Goal: Task Accomplishment & Management: Complete application form

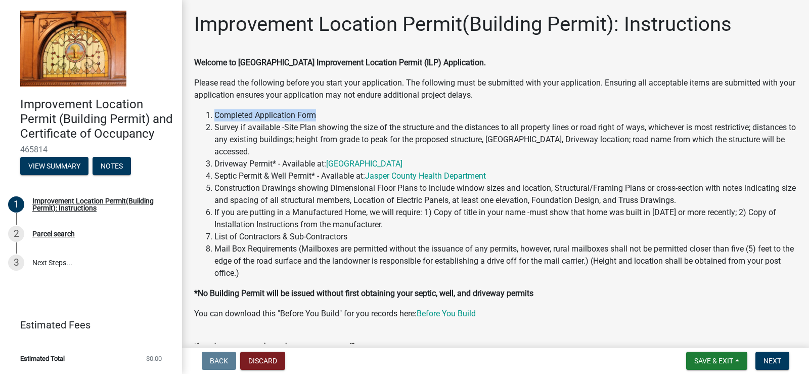
drag, startPoint x: 302, startPoint y: 116, endPoint x: 211, endPoint y: 118, distance: 91.1
click at [214, 118] on li "Completed Application Form" at bounding box center [505, 115] width 583 height 12
drag, startPoint x: 270, startPoint y: 133, endPoint x: 398, endPoint y: 136, distance: 128.0
click at [386, 128] on li "Survey if available -Site Plan showing the size of the structure and the distan…" at bounding box center [505, 139] width 583 height 36
drag, startPoint x: 303, startPoint y: 163, endPoint x: 339, endPoint y: 162, distance: 35.9
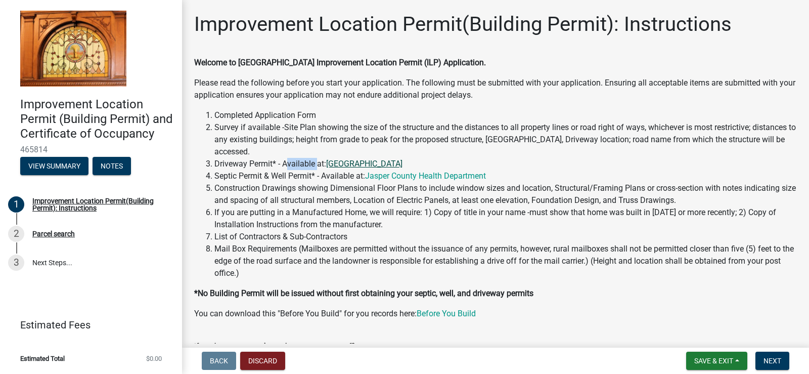
click at [326, 162] on li "Driveway Permit* - Available at: Jasper County Highway Garage" at bounding box center [505, 164] width 583 height 12
click at [457, 158] on li "Driveway Permit* - Available at: Jasper County Highway Garage" at bounding box center [505, 164] width 583 height 12
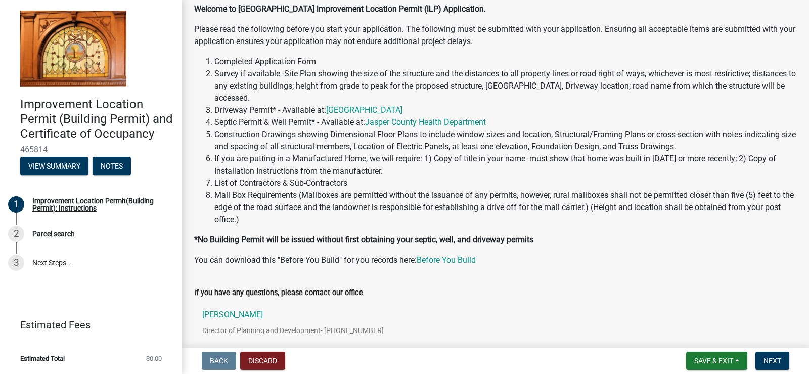
scroll to position [112, 0]
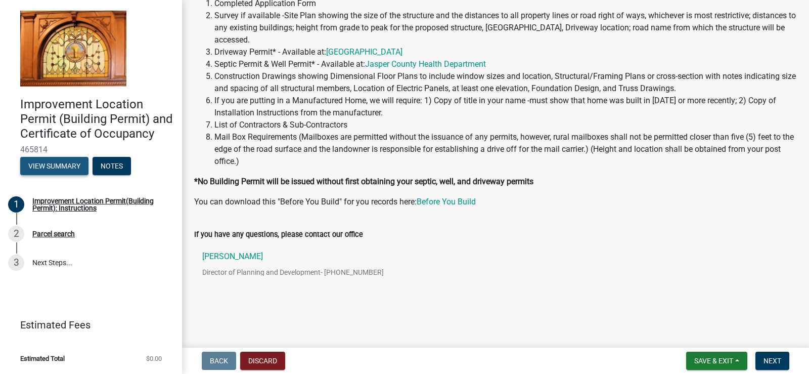
click at [42, 166] on button "View Summary" at bounding box center [54, 166] width 68 height 18
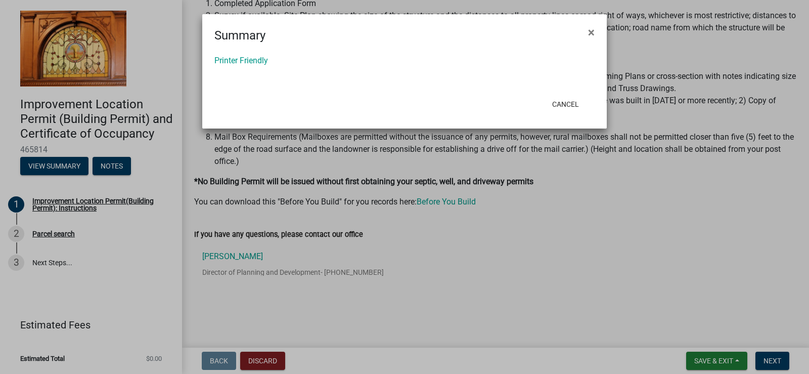
click at [16, 202] on ngb-modal-window "Summary × Printer Friendly Cancel" at bounding box center [404, 187] width 809 height 374
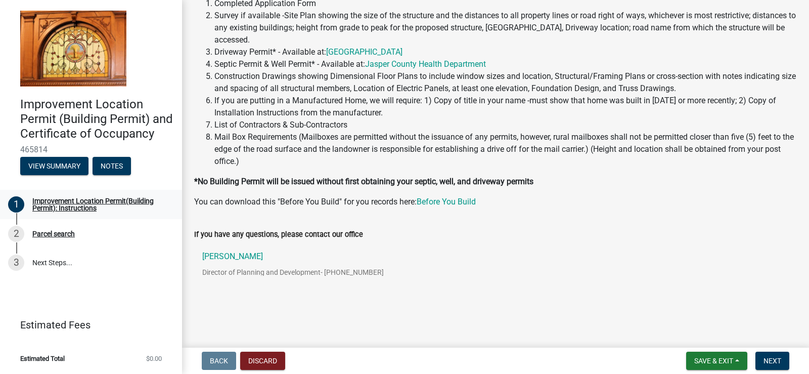
click at [12, 204] on div "1" at bounding box center [16, 204] width 16 height 16
click at [22, 200] on div "1" at bounding box center [16, 204] width 16 height 16
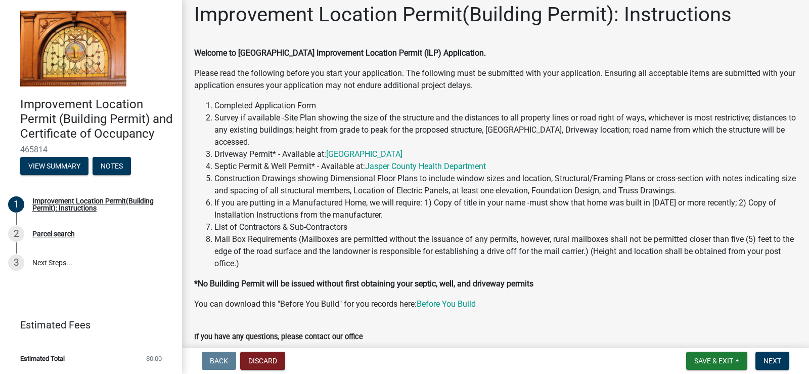
scroll to position [0, 0]
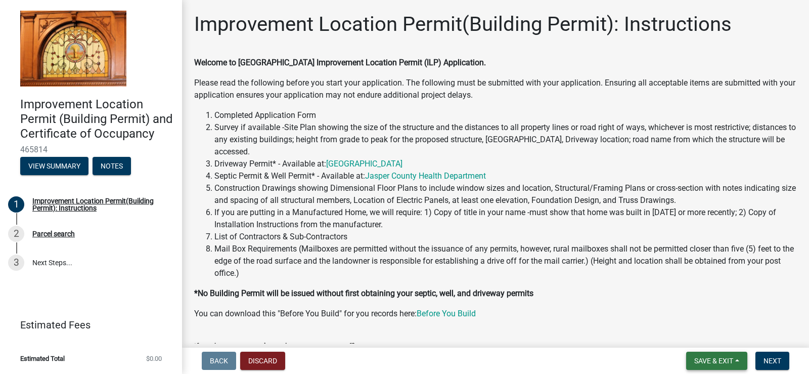
drag, startPoint x: 709, startPoint y: 360, endPoint x: 709, endPoint y: 354, distance: 6.1
click at [711, 362] on span "Save & Exit" at bounding box center [713, 361] width 39 height 8
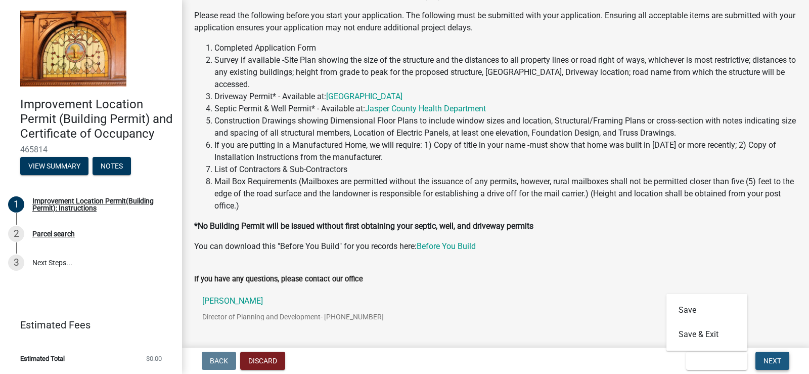
click at [761, 358] on button "Next" at bounding box center [773, 360] width 34 height 18
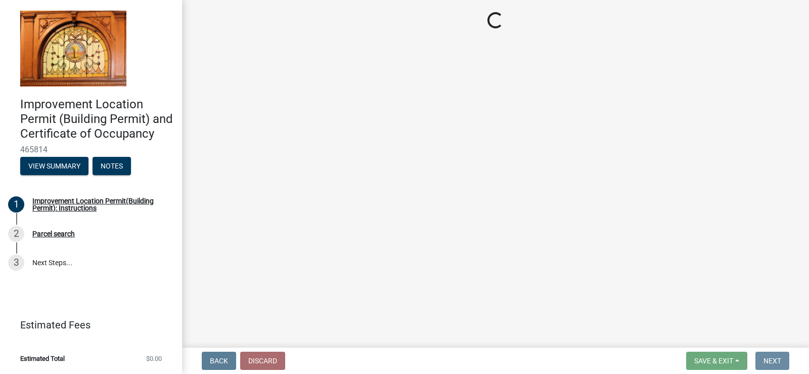
scroll to position [0, 0]
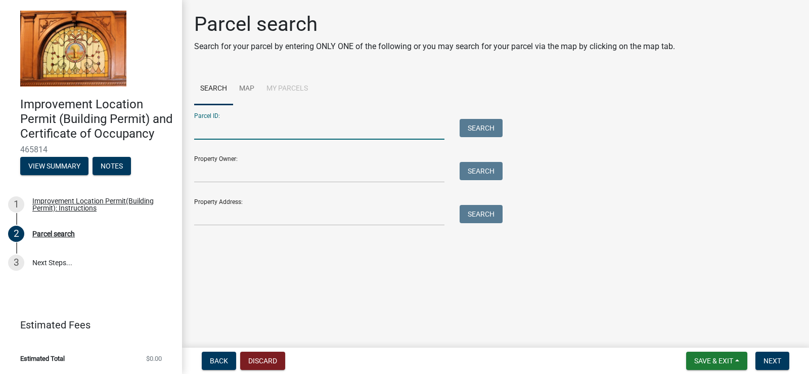
click at [233, 133] on input "Parcel ID:" at bounding box center [319, 129] width 250 height 21
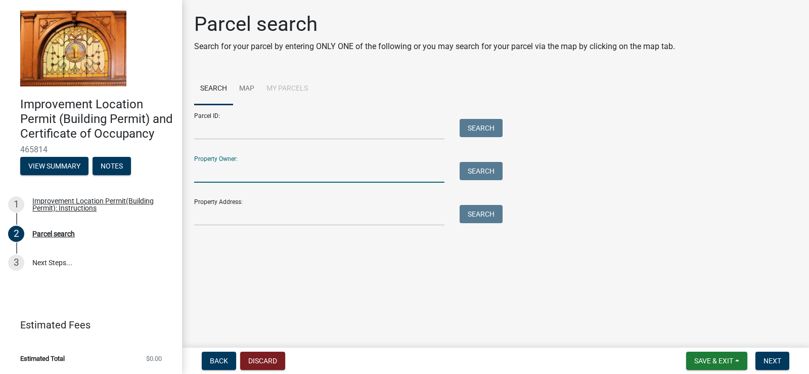
click at [232, 166] on input "Property Owner:" at bounding box center [319, 172] width 250 height 21
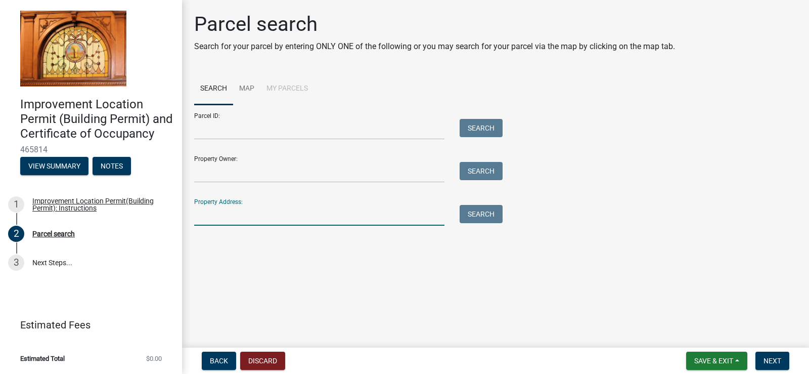
click at [243, 216] on input "Property Address:" at bounding box center [319, 215] width 250 height 21
type input "2758 e 600 N"
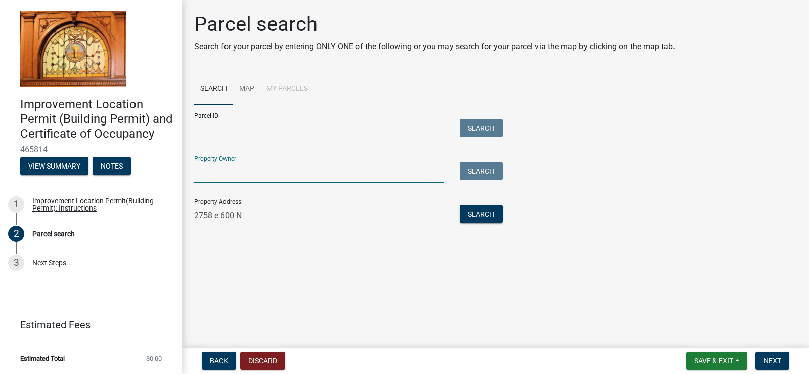
click at [202, 172] on input "Property Owner:" at bounding box center [319, 172] width 250 height 21
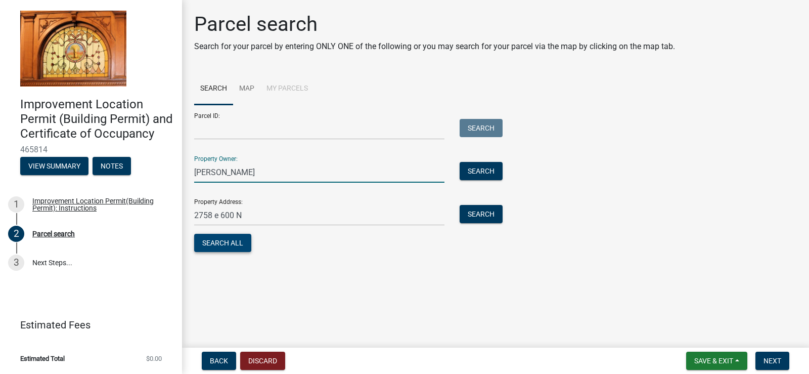
type input "Patrick Schlegel"
click at [235, 239] on button "Search All" at bounding box center [222, 243] width 57 height 18
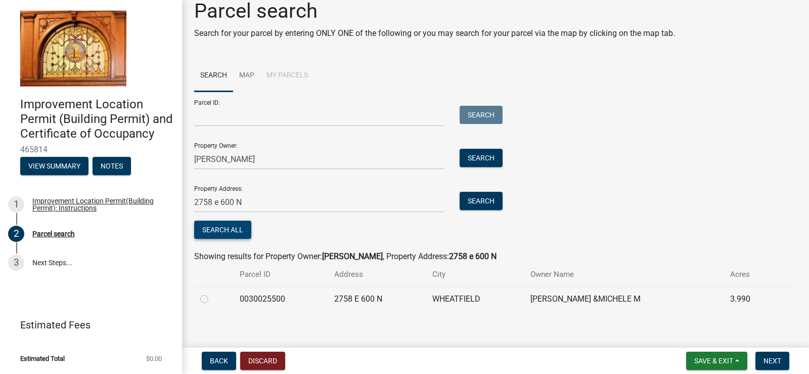
scroll to position [20, 0]
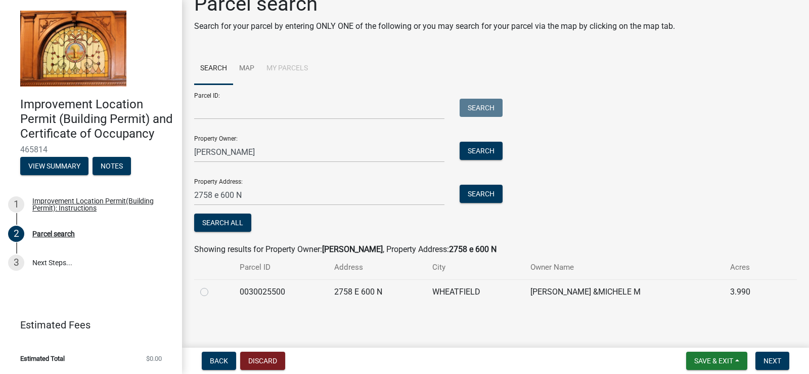
click at [212, 286] on label at bounding box center [212, 286] width 0 height 0
click at [212, 291] on input "radio" at bounding box center [215, 289] width 7 height 7
radio input "true"
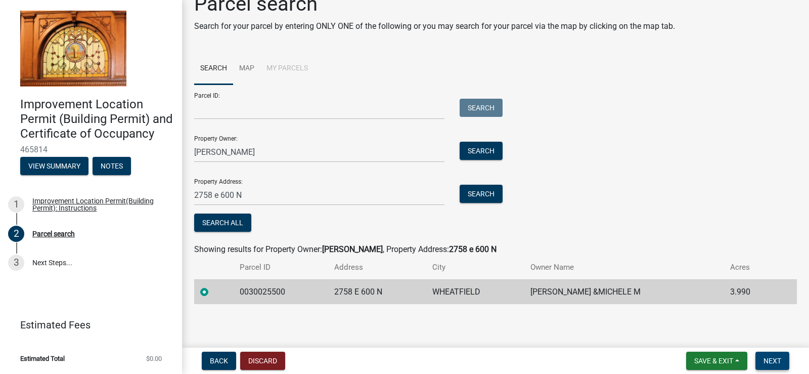
click at [774, 361] on span "Next" at bounding box center [773, 361] width 18 height 8
click at [235, 222] on button "Search All" at bounding box center [222, 222] width 57 height 18
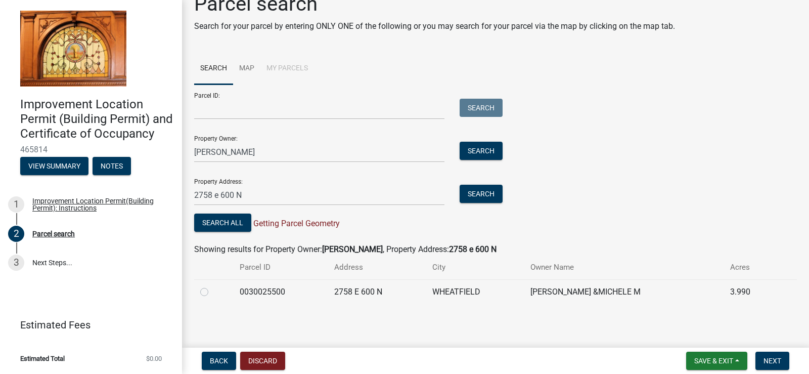
click at [212, 286] on label at bounding box center [212, 286] width 0 height 0
click at [212, 292] on input "radio" at bounding box center [215, 289] width 7 height 7
radio input "true"
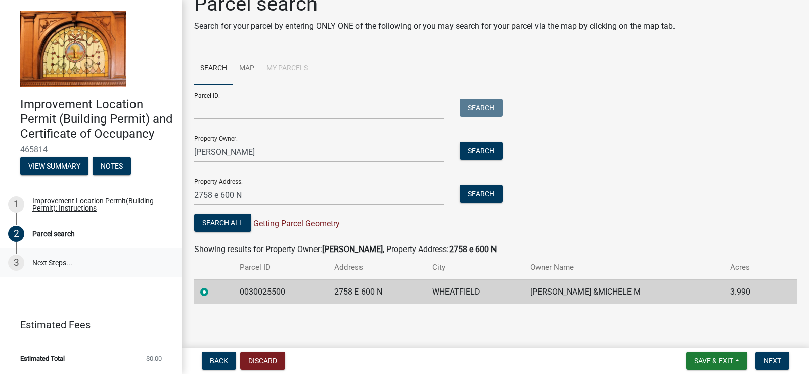
click at [51, 262] on link "3 Next Steps..." at bounding box center [91, 262] width 182 height 29
click at [770, 360] on span "Next" at bounding box center [773, 361] width 18 height 8
click at [776, 359] on span "Next" at bounding box center [773, 361] width 18 height 8
click at [63, 233] on div "Parcel search" at bounding box center [53, 233] width 42 height 7
click at [51, 258] on link "3 Next Steps..." at bounding box center [91, 262] width 182 height 29
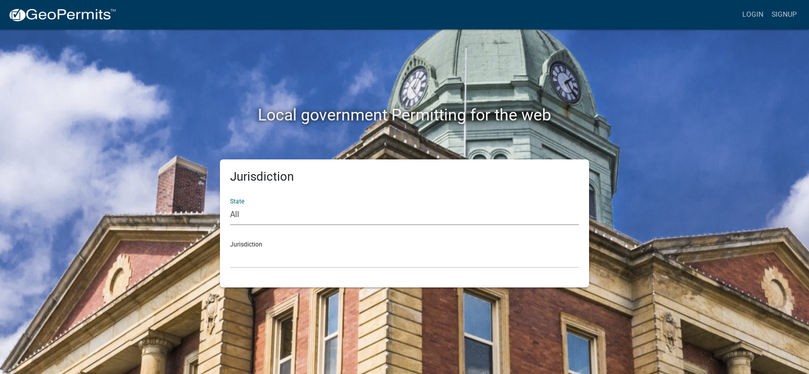
click at [306, 217] on select "All Colorado Georgia Indiana Iowa Kansas Minnesota Ohio South Carolina Wisconsin" at bounding box center [404, 214] width 349 height 21
select select "Indiana"
click at [230, 204] on select "All Colorado Georgia Indiana Iowa Kansas Minnesota Ohio South Carolina Wisconsin" at bounding box center [404, 214] width 349 height 21
click at [342, 260] on select "City of Charlestown, Indiana City of Jeffersonville, Indiana City of Logansport…" at bounding box center [404, 257] width 349 height 21
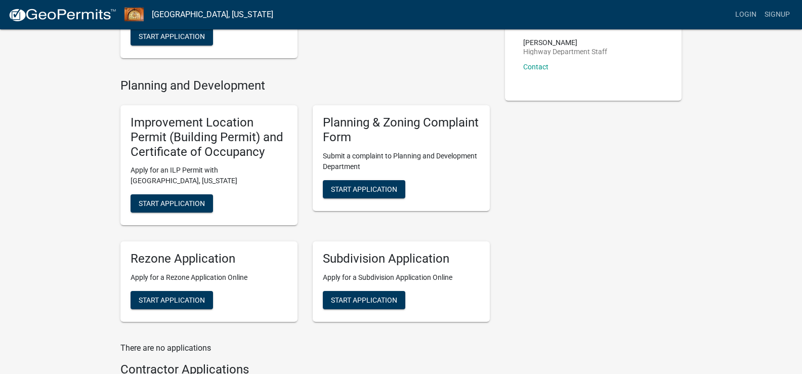
scroll to position [139, 0]
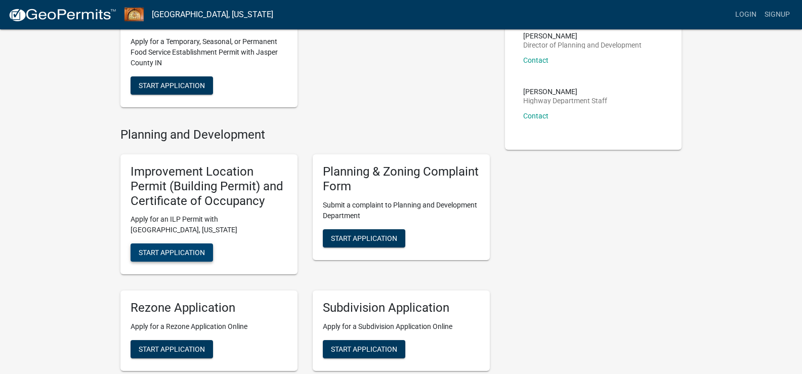
click at [173, 258] on button "Start Application" at bounding box center [171, 252] width 82 height 18
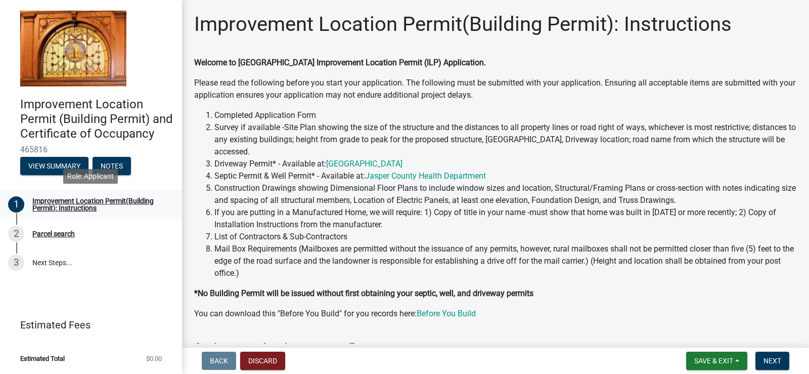
click at [35, 205] on div "Improvement Location Permit(Building Permit): Instructions" at bounding box center [99, 204] width 134 height 14
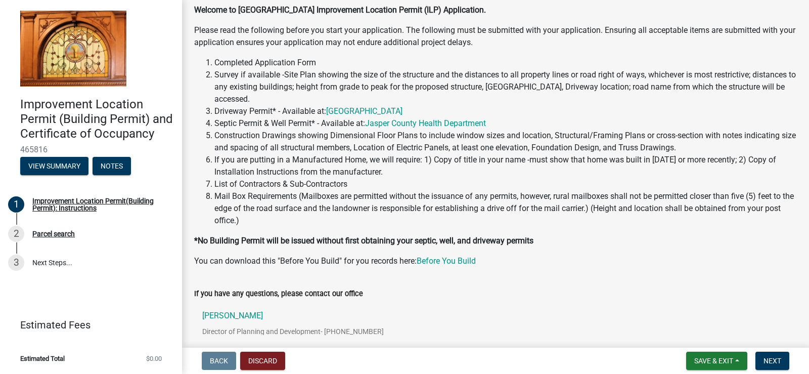
scroll to position [112, 0]
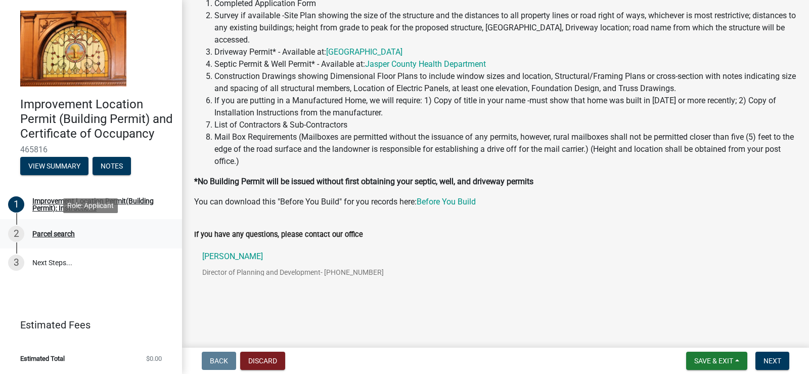
click at [43, 234] on div "Parcel search" at bounding box center [53, 233] width 42 height 7
click at [45, 230] on div "Parcel search" at bounding box center [53, 233] width 42 height 7
click at [23, 233] on div "2" at bounding box center [16, 234] width 16 height 16
click at [54, 232] on div "Parcel search" at bounding box center [53, 233] width 42 height 7
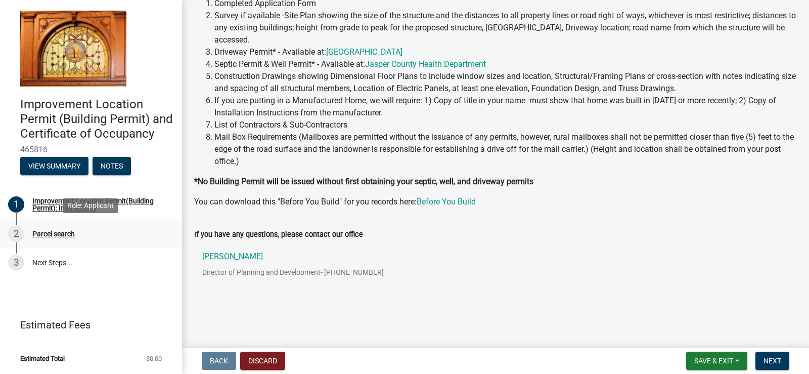
click at [53, 231] on div "Parcel search" at bounding box center [53, 233] width 42 height 7
click at [49, 261] on link "3 Next Steps..." at bounding box center [91, 262] width 182 height 29
click at [59, 232] on div "Parcel search" at bounding box center [53, 233] width 42 height 7
click at [70, 164] on button "View Summary" at bounding box center [54, 166] width 68 height 18
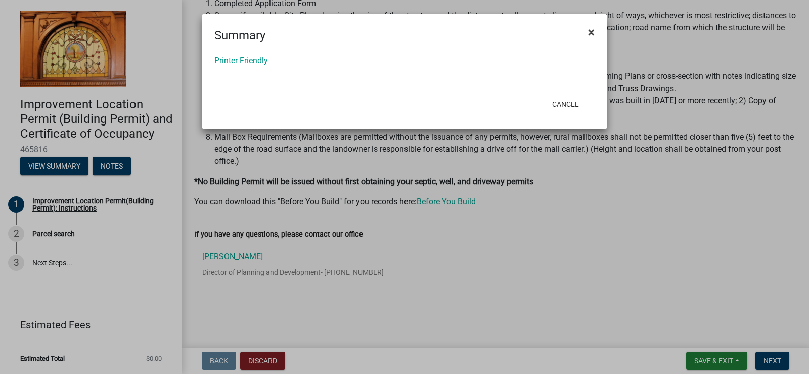
click at [590, 33] on span "×" at bounding box center [591, 32] width 7 height 14
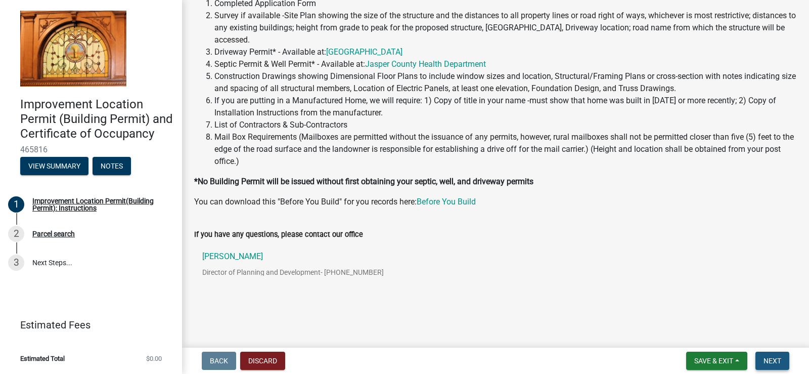
click at [773, 361] on span "Next" at bounding box center [773, 361] width 18 height 8
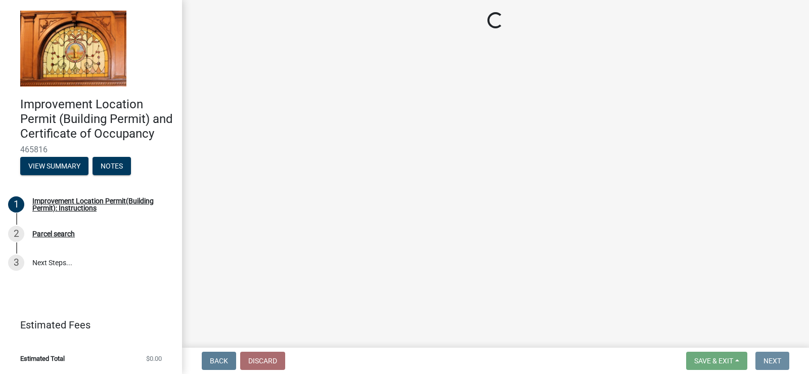
scroll to position [0, 0]
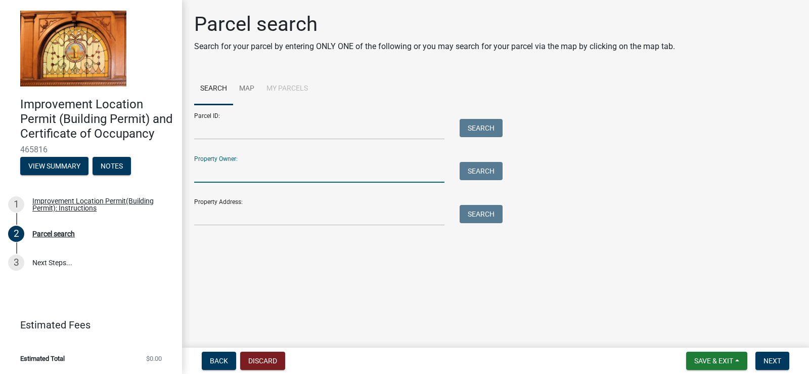
click at [242, 174] on input "Property Owner:" at bounding box center [319, 172] width 250 height 21
type input "Patrick Schlegel"
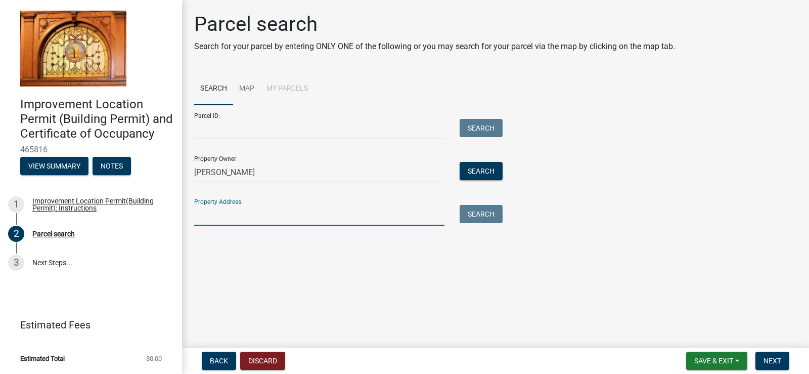
click at [273, 223] on input "Property Address:" at bounding box center [319, 215] width 250 height 21
click at [216, 213] on input "2758 e 600 N" at bounding box center [319, 215] width 250 height 21
type input "2758 E 600 N"
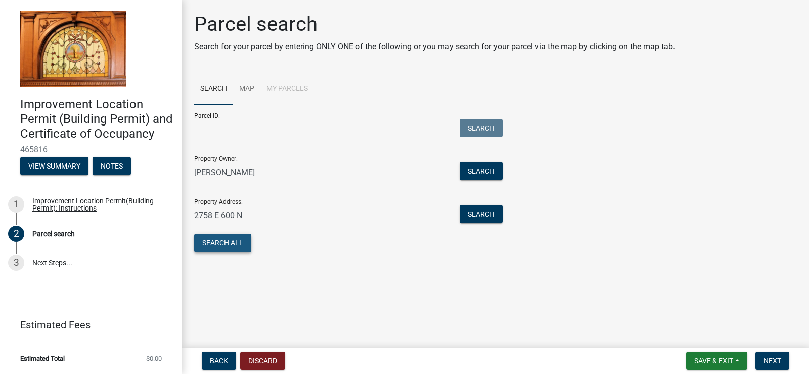
drag, startPoint x: 222, startPoint y: 239, endPoint x: 245, endPoint y: 245, distance: 24.2
click at [224, 241] on button "Search All" at bounding box center [222, 243] width 57 height 18
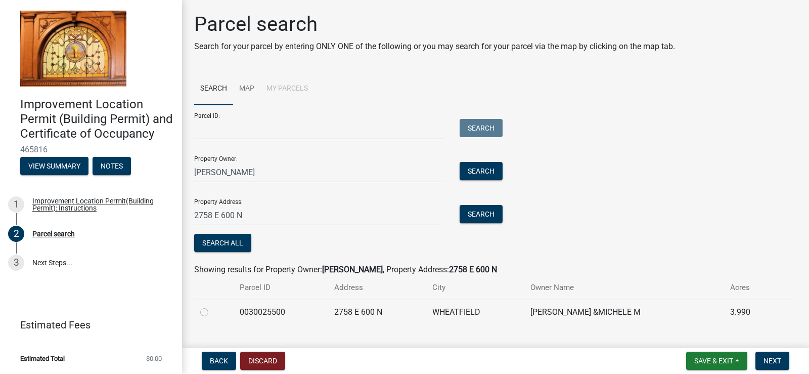
click at [196, 316] on td at bounding box center [213, 311] width 39 height 25
click at [212, 306] on label at bounding box center [212, 306] width 0 height 0
click at [212, 310] on input "radio" at bounding box center [215, 309] width 7 height 7
radio input "true"
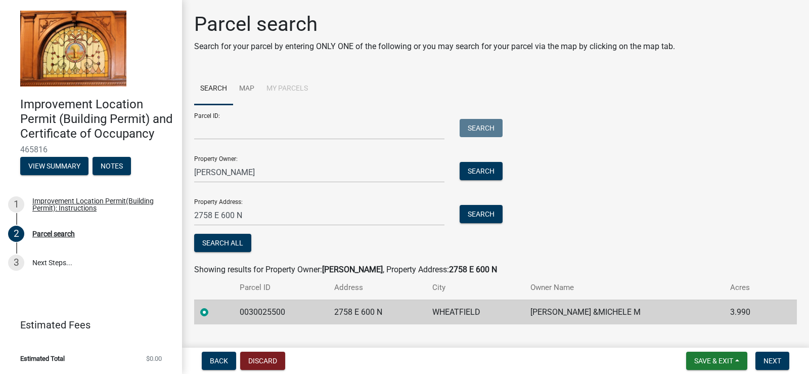
scroll to position [20, 0]
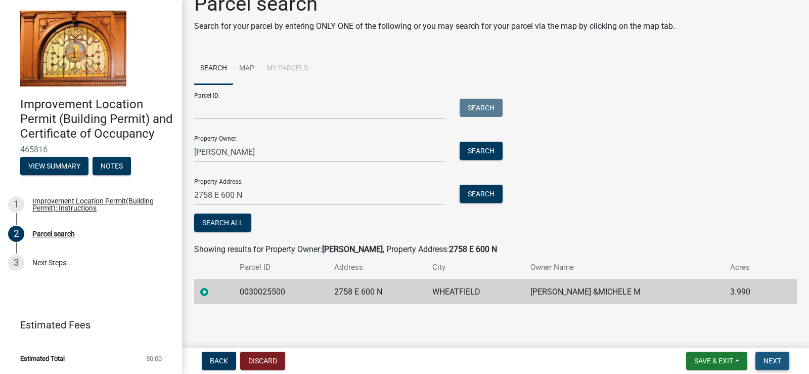
click at [777, 358] on span "Next" at bounding box center [773, 361] width 18 height 8
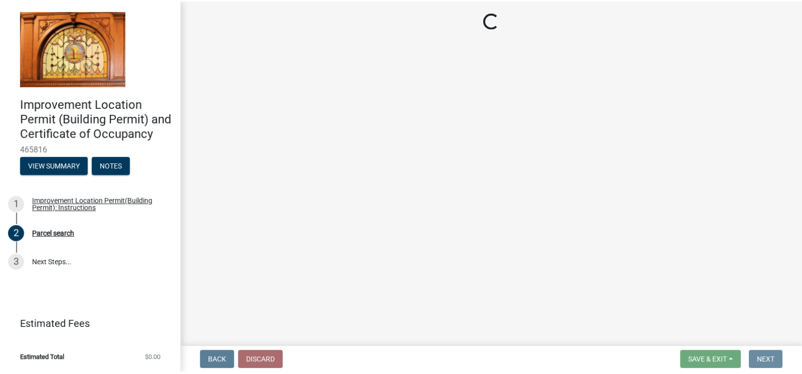
scroll to position [0, 0]
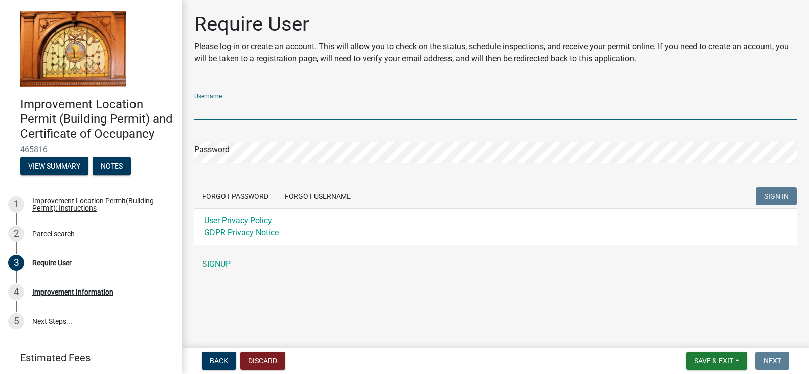
click at [260, 110] on input "Username" at bounding box center [495, 109] width 603 height 21
type input "pwschlegel"
click at [233, 262] on link "SIGNUP" at bounding box center [495, 264] width 603 height 20
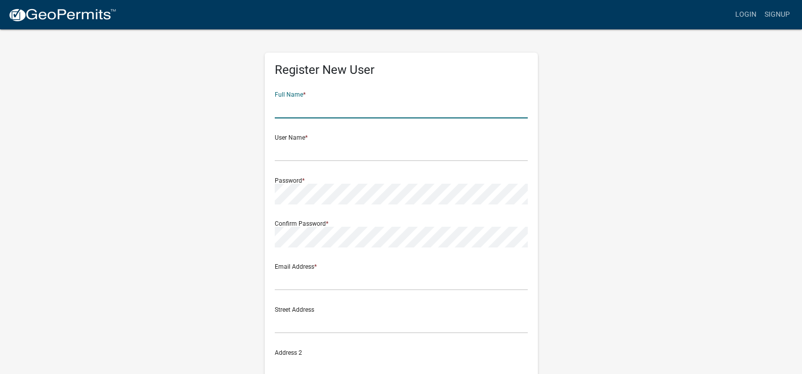
click at [330, 108] on input "text" at bounding box center [401, 108] width 253 height 21
click at [327, 107] on input "text" at bounding box center [401, 108] width 253 height 21
type input "Patrick & Michele Schlegel"
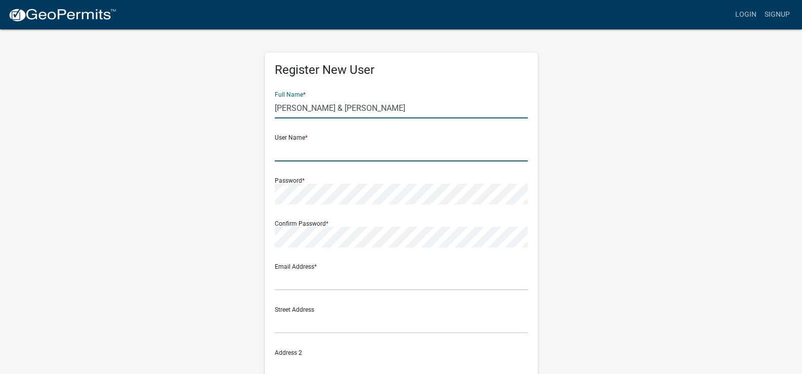
click at [286, 154] on input "text" at bounding box center [401, 151] width 253 height 21
click at [281, 151] on input "owschlegel" at bounding box center [401, 151] width 253 height 21
type input "pwschlegel"
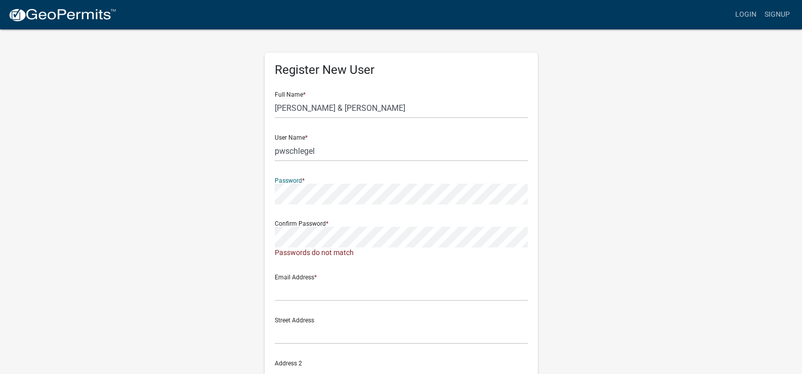
click at [232, 190] on div "Register New User Full Name * Patrick & Michele Schlegel User Name * pwschlegel…" at bounding box center [401, 304] width 577 height 552
click at [232, 244] on div "Register New User Full Name * Patrick & Michele Schlegel User Name * pwschlegel…" at bounding box center [401, 304] width 577 height 552
click at [418, 301] on form "Full Name * Patrick & Michele Schlegel User Name * pwschlegel Password * Confir…" at bounding box center [401, 305] width 253 height 444
click at [224, 238] on div "Register New User Full Name * Patrick & Michele Schlegel User Name * pwschlegel…" at bounding box center [401, 304] width 577 height 552
click at [228, 192] on div "Register New User Full Name * Patrick & Michele Schlegel User Name * pwschlegel…" at bounding box center [401, 304] width 577 height 552
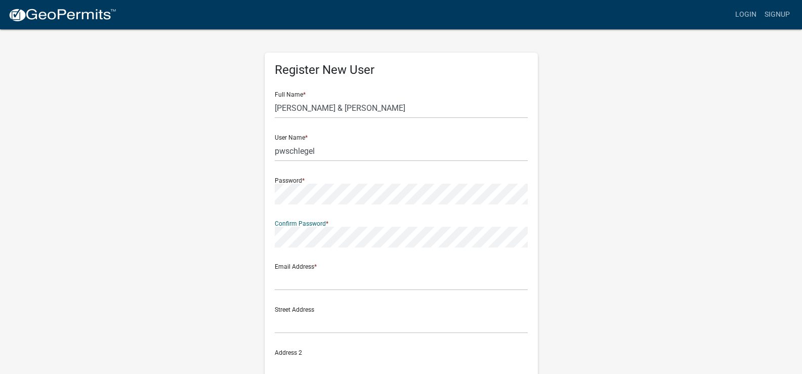
click at [218, 237] on div "Register New User Full Name * Patrick & Michele Schlegel User Name * pwschlegel…" at bounding box center [401, 298] width 577 height 541
click at [386, 280] on input "text" at bounding box center [401, 280] width 253 height 21
type input "schlegel2000@yahoo.com"
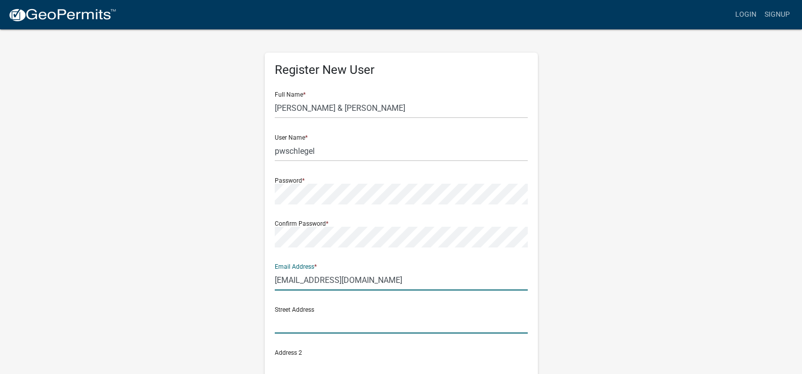
type input "2758 E. 600 N."
type input "WHEATFIELD"
type input "Indiana"
type input "46392"
type input "2192968507"
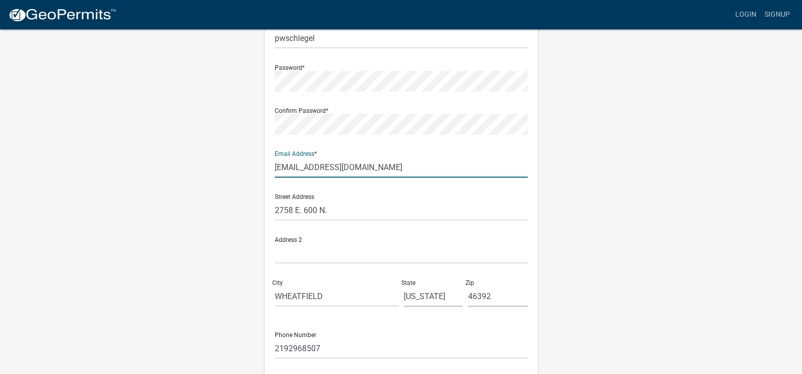
scroll to position [196, 0]
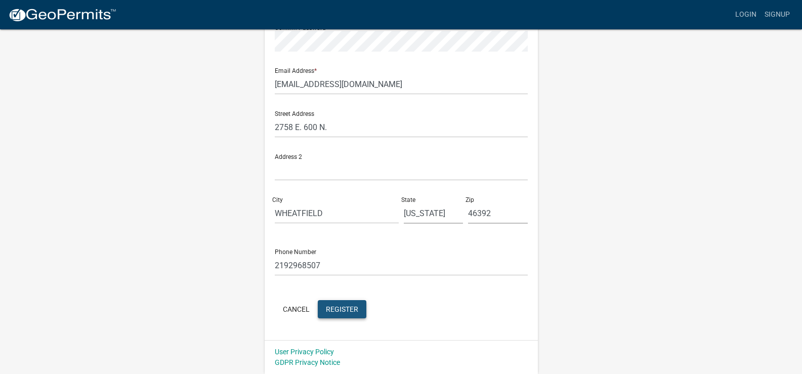
drag, startPoint x: 344, startPoint y: 306, endPoint x: 552, endPoint y: 345, distance: 211.4
click at [361, 307] on button "Register" at bounding box center [342, 309] width 49 height 18
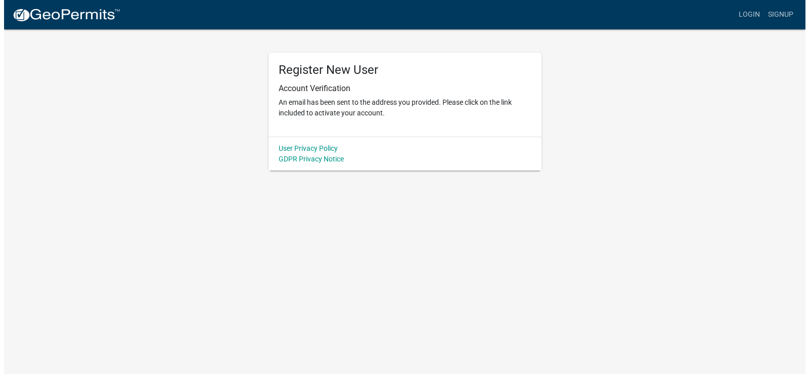
scroll to position [0, 0]
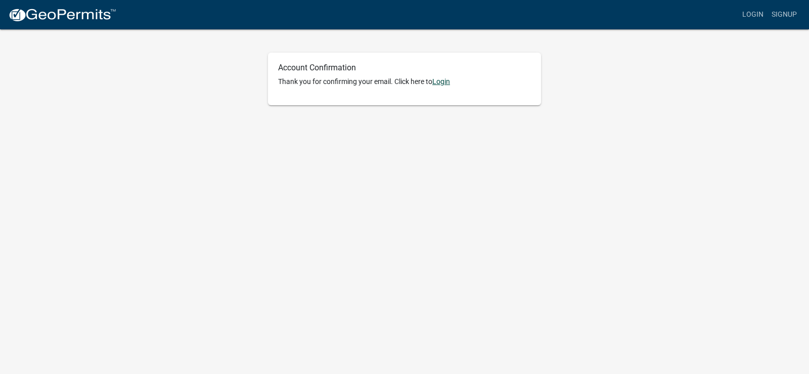
click at [446, 81] on link "Login" at bounding box center [441, 81] width 18 height 8
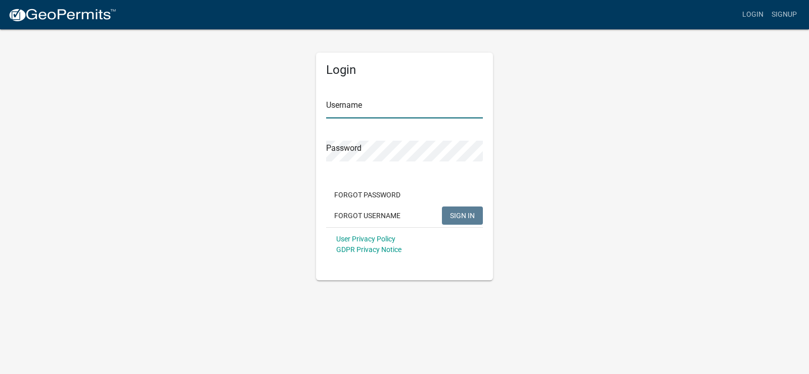
type input "pwschlegel"
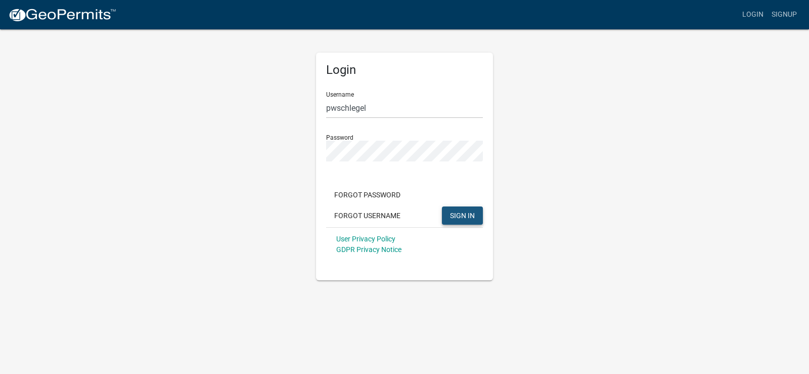
click at [455, 214] on span "SIGN IN" at bounding box center [462, 215] width 25 height 8
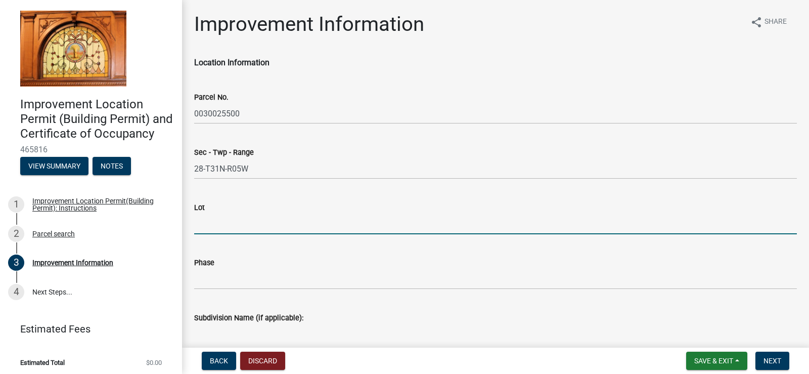
click at [230, 224] on input "Lot" at bounding box center [495, 223] width 603 height 21
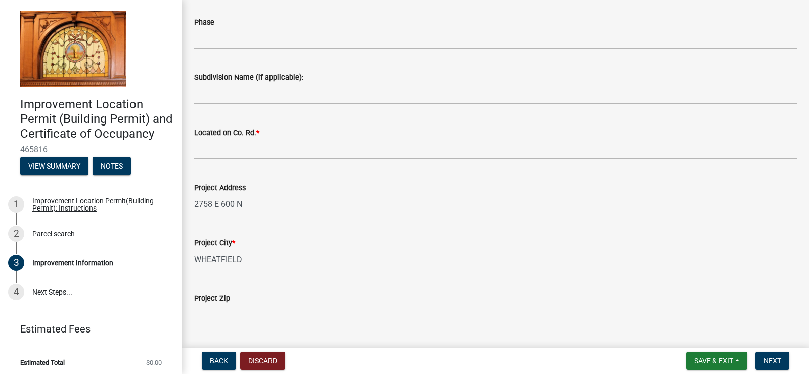
scroll to position [270, 0]
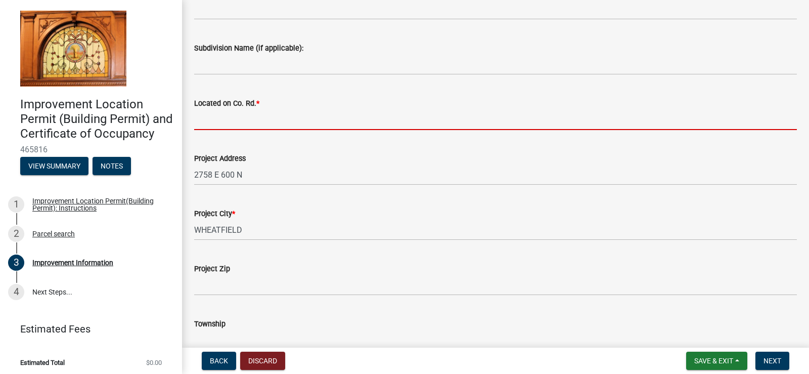
click at [212, 119] on input "Located on Co. Rd. *" at bounding box center [495, 119] width 603 height 21
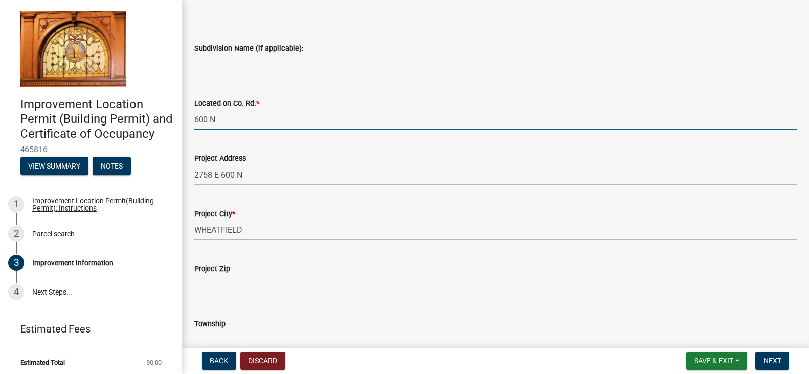
type input "600 N"
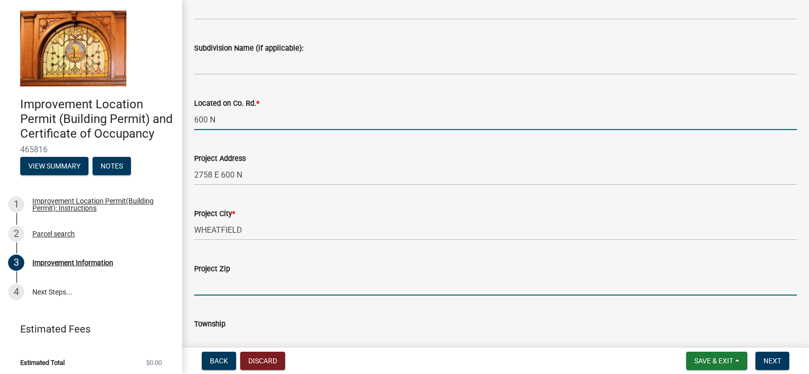
click at [218, 283] on input "Project Zip" at bounding box center [495, 285] width 603 height 21
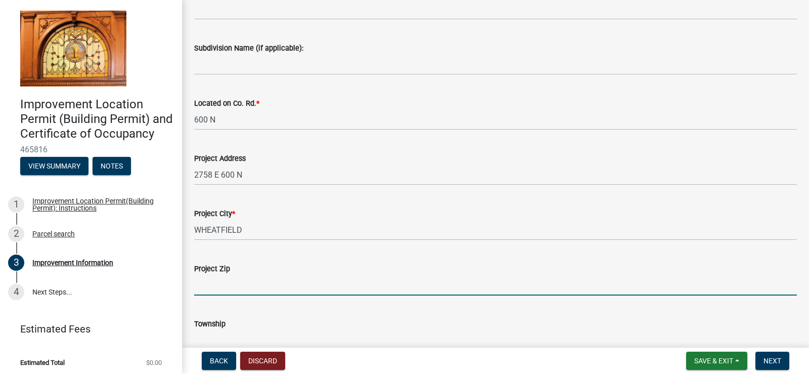
type input "46392"
type input "WHEATFIELD"
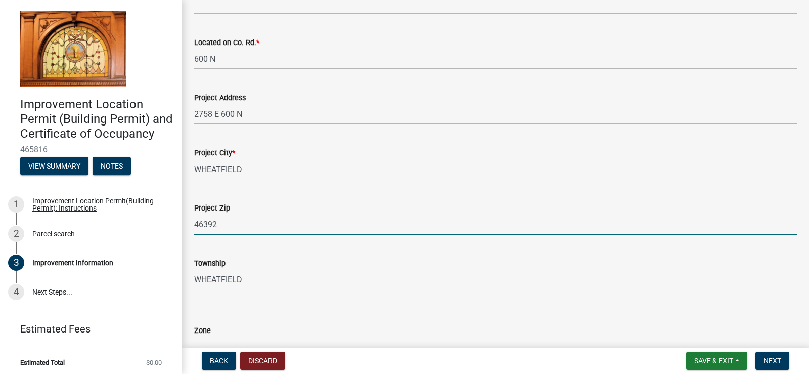
scroll to position [405, 0]
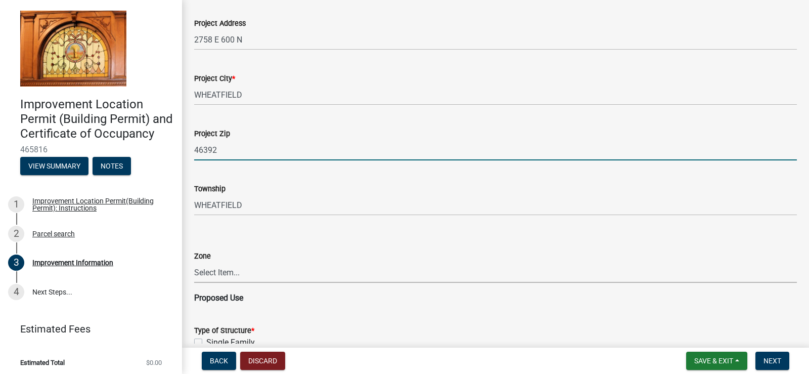
click at [264, 271] on select "Select Item... CO - Conservation PR - Parks & Recreation A1 - Conservation Agri…" at bounding box center [495, 272] width 603 height 21
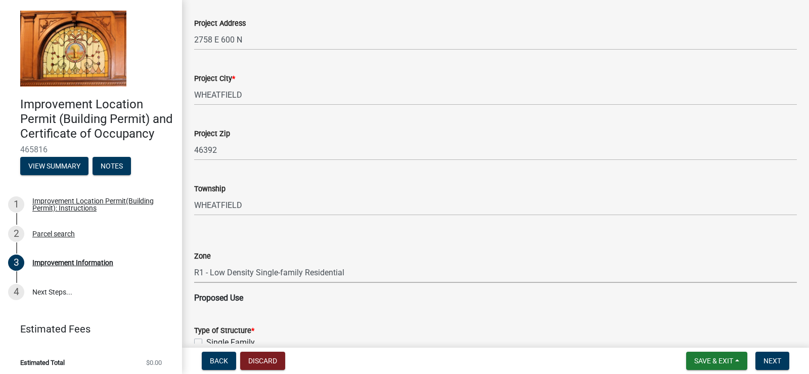
click at [194, 262] on select "Select Item... CO - Conservation PR - Parks & Recreation A1 - Conservation Agri…" at bounding box center [495, 272] width 603 height 21
select select "8bbf6709-b682-4859-bc26-bad637e1a2ad"
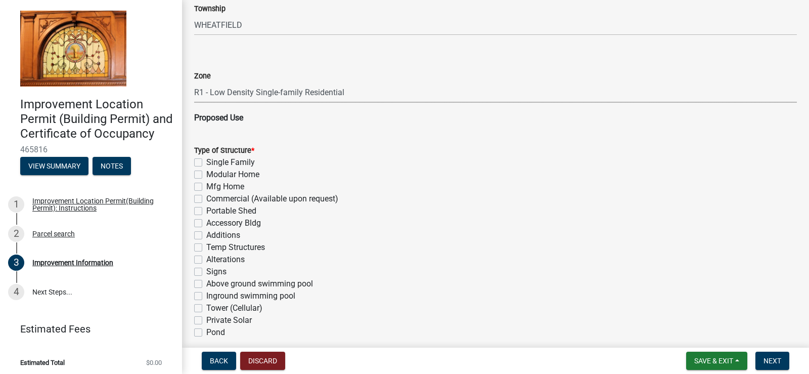
scroll to position [607, 0]
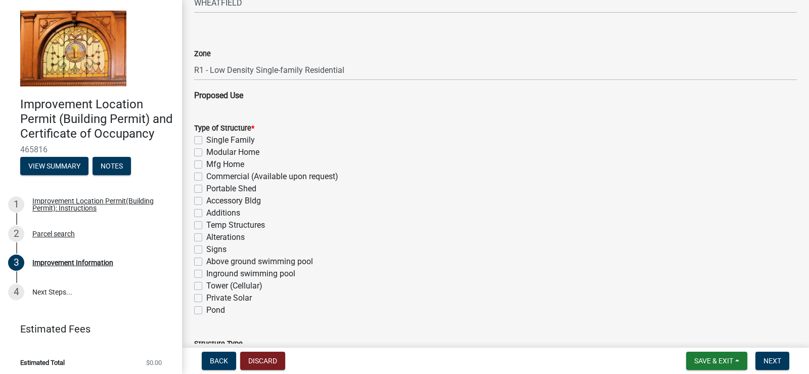
click at [206, 200] on label "Accessory Bldg" at bounding box center [233, 201] width 55 height 12
click at [206, 200] on input "Accessory Bldg" at bounding box center [209, 198] width 7 height 7
checkbox input "true"
checkbox input "false"
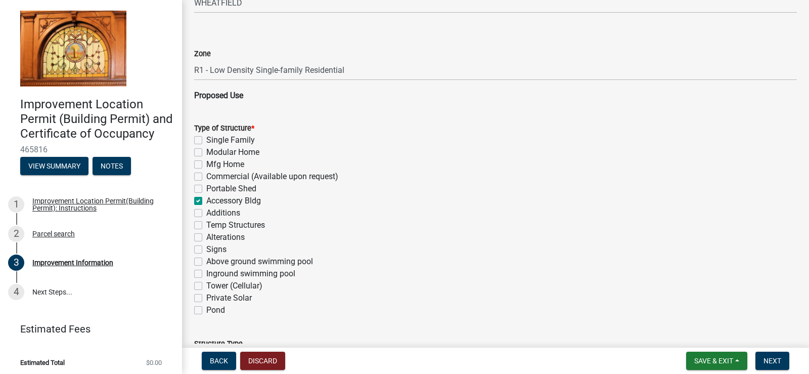
checkbox input "false"
checkbox input "true"
checkbox input "false"
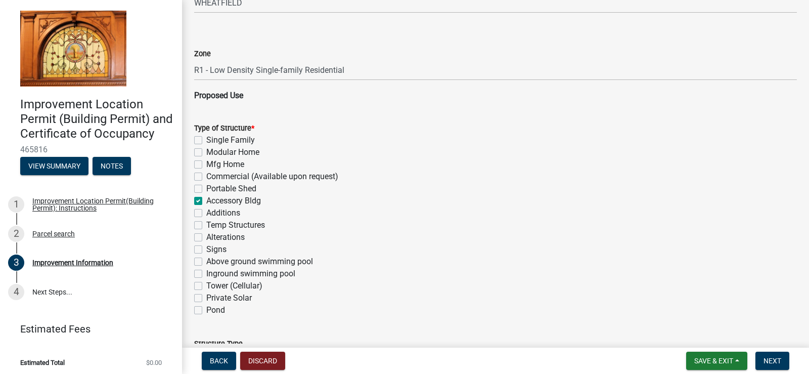
checkbox input "false"
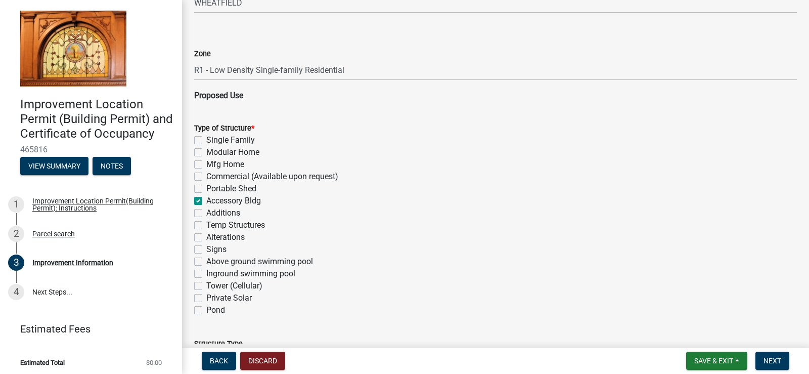
checkbox input "false"
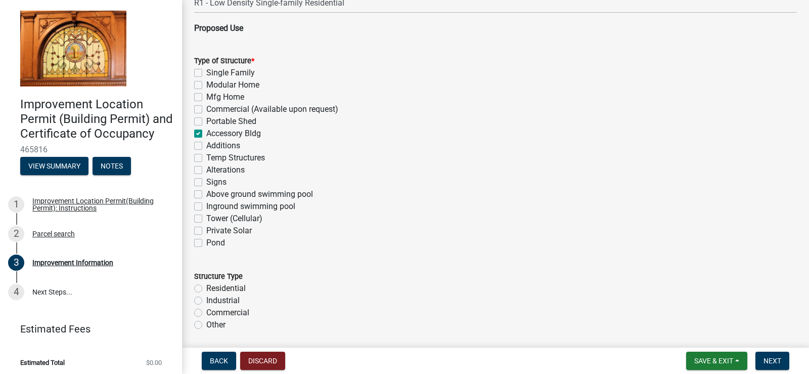
scroll to position [742, 0]
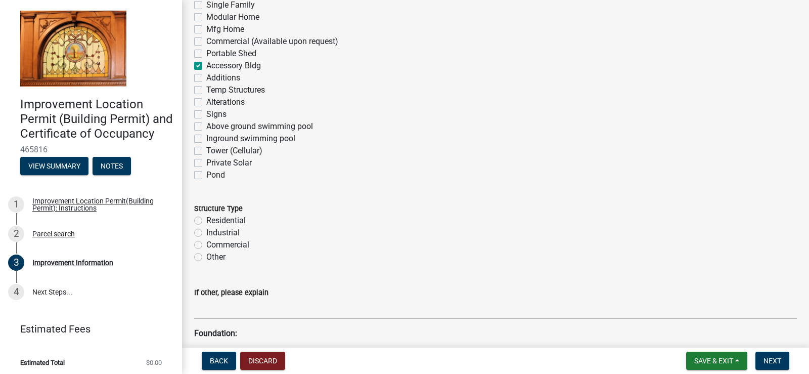
drag, startPoint x: 197, startPoint y: 219, endPoint x: 248, endPoint y: 224, distance: 50.8
click at [206, 219] on label "Residential" at bounding box center [225, 220] width 39 height 12
click at [206, 219] on input "Residential" at bounding box center [209, 217] width 7 height 7
radio input "true"
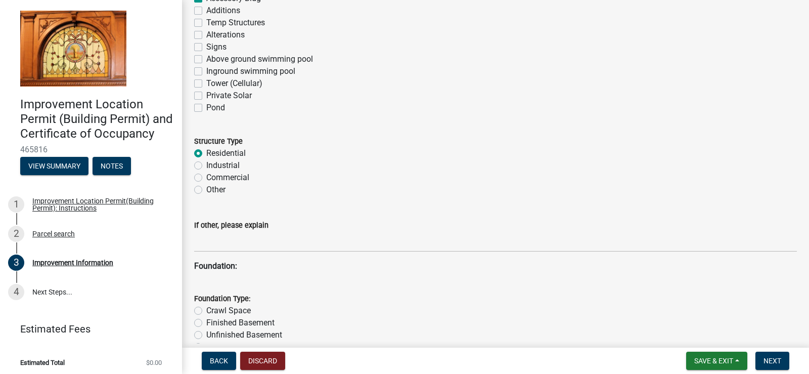
scroll to position [876, 0]
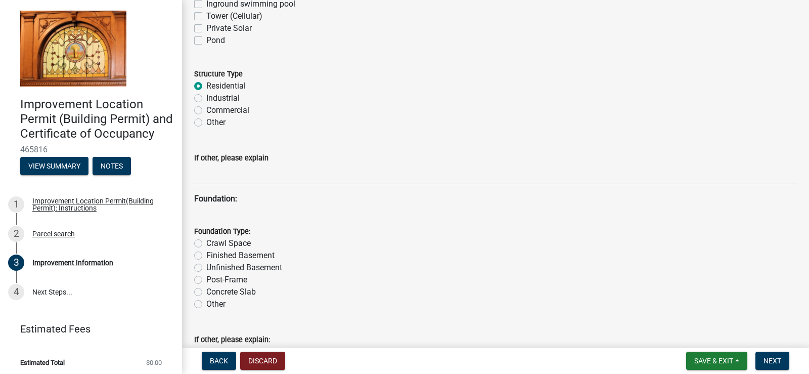
click at [206, 279] on label "Post-Frame" at bounding box center [226, 280] width 41 height 12
click at [206, 279] on input "Post-Frame" at bounding box center [209, 277] width 7 height 7
radio input "true"
click at [206, 292] on label "Concrete Slab" at bounding box center [231, 292] width 50 height 12
click at [206, 292] on input "Concrete Slab" at bounding box center [209, 289] width 7 height 7
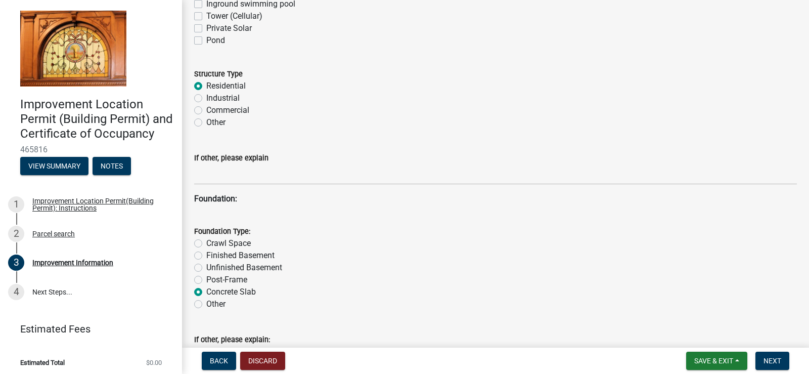
radio input "true"
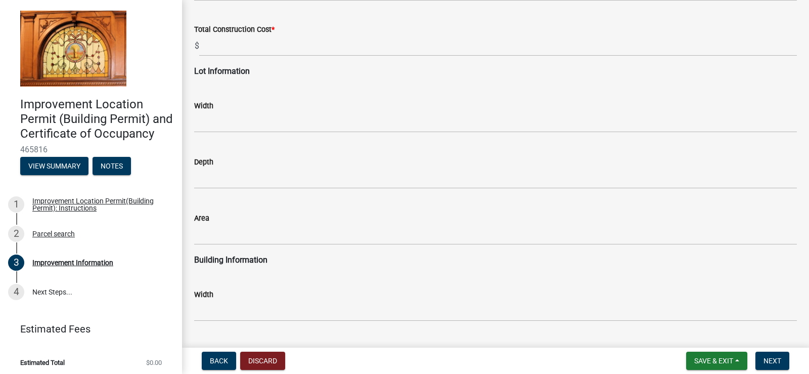
scroll to position [1214, 0]
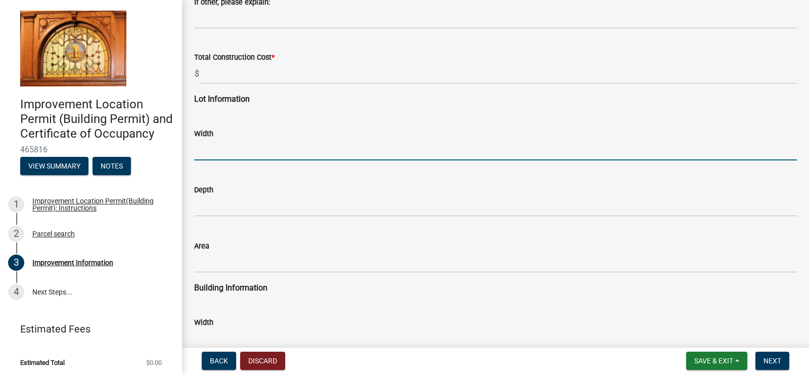
click at [216, 153] on input "text" at bounding box center [495, 150] width 603 height 21
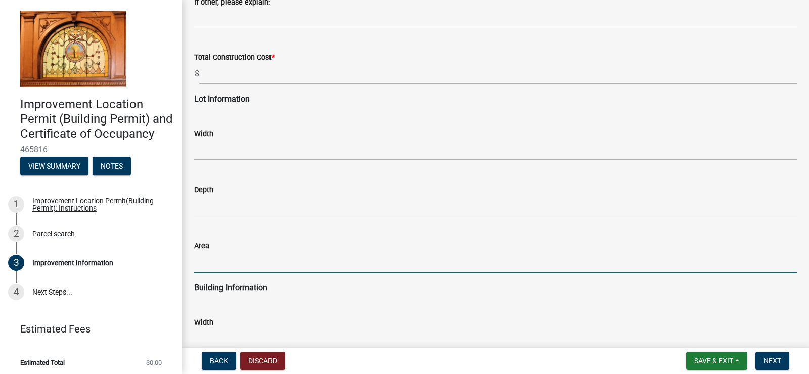
click at [263, 267] on input "text" at bounding box center [495, 262] width 603 height 21
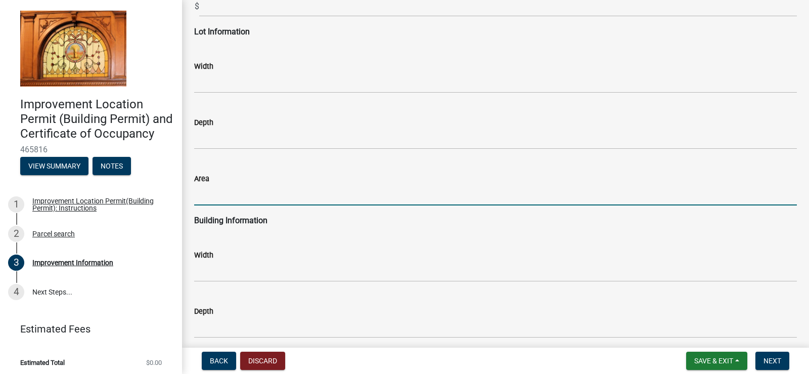
scroll to position [1349, 0]
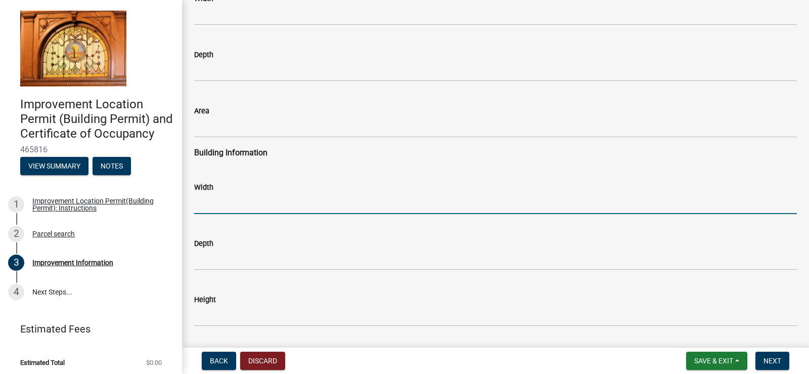
click at [230, 202] on input "text" at bounding box center [495, 203] width 603 height 21
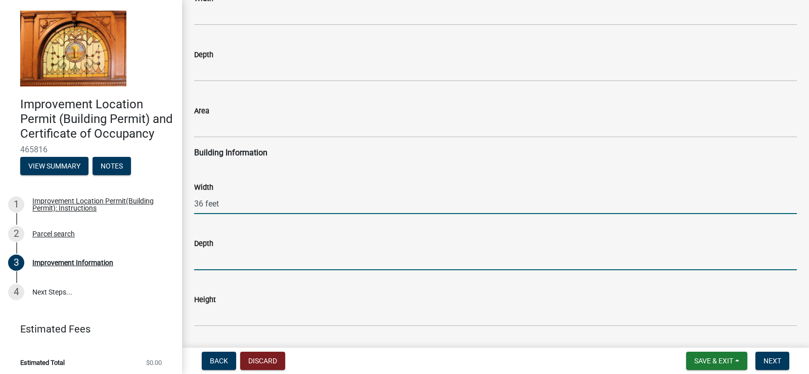
type input "36"
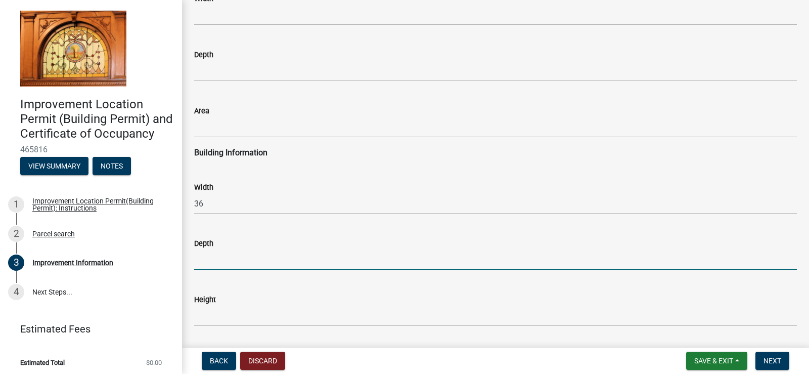
click at [225, 258] on input "text" at bounding box center [495, 259] width 603 height 21
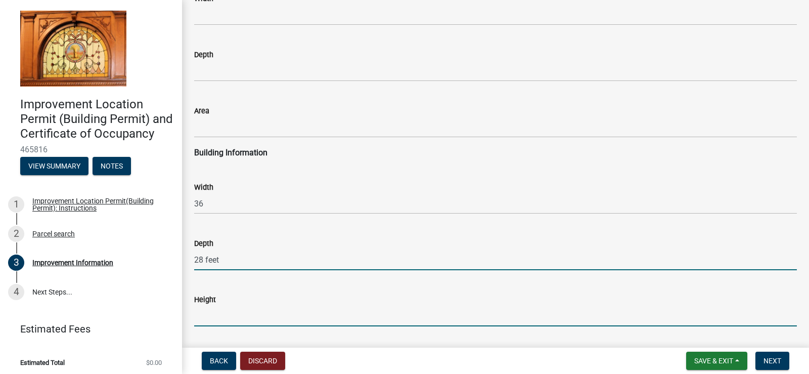
type input "28"
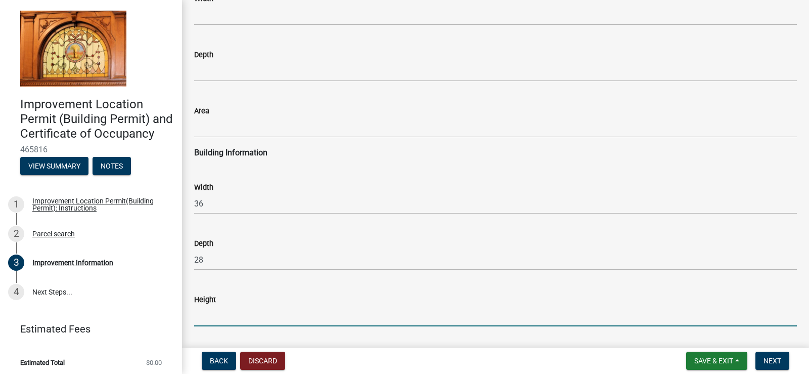
click at [220, 322] on input "text" at bounding box center [495, 315] width 603 height 21
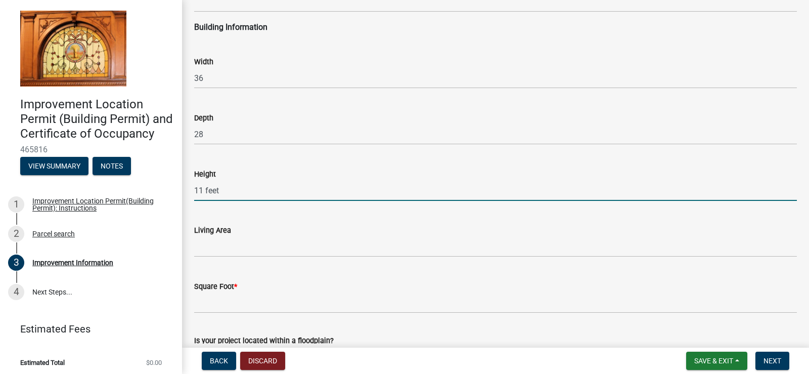
scroll to position [1483, 0]
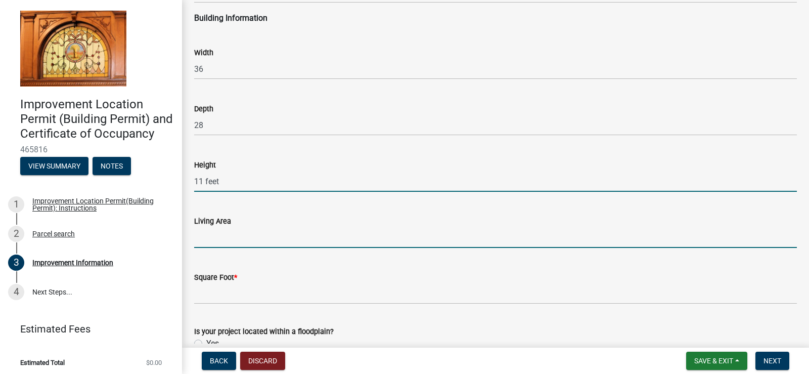
type input "11"
click at [211, 239] on input "text" at bounding box center [495, 237] width 603 height 21
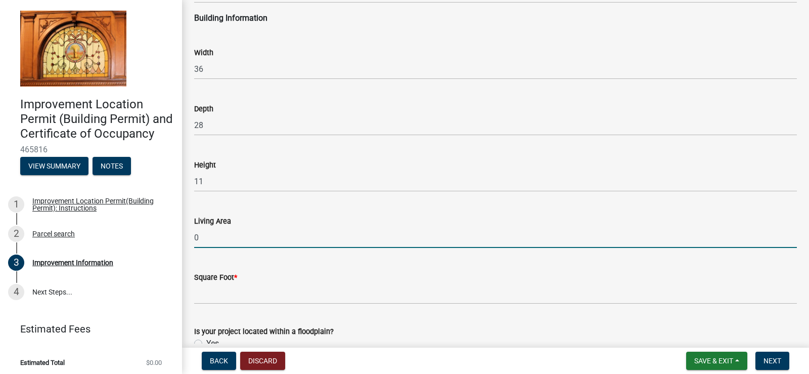
type input "0"
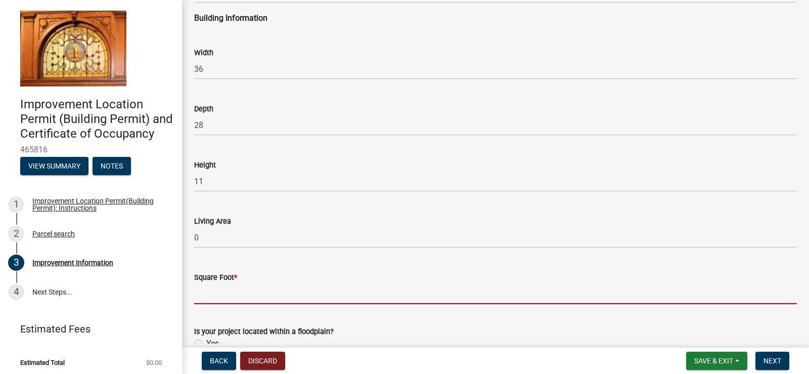
click at [214, 296] on input "text" at bounding box center [495, 293] width 603 height 21
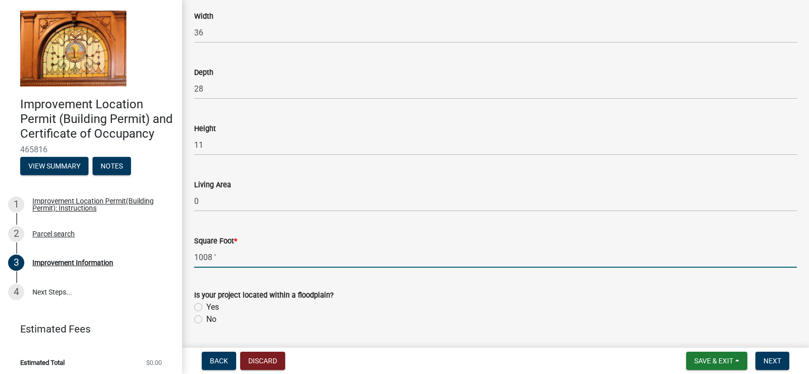
scroll to position [1550, 0]
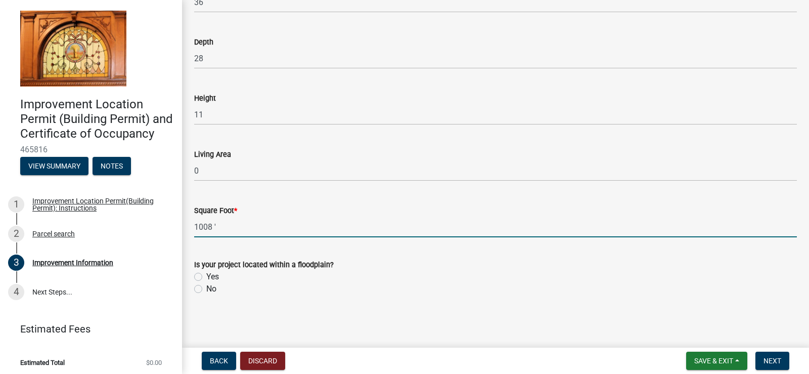
type input "1008"
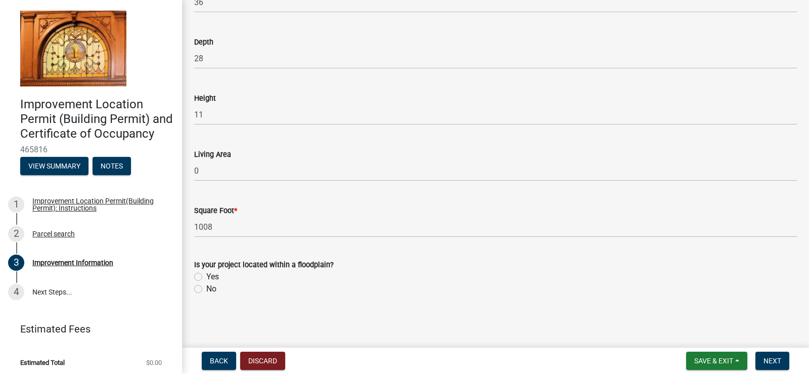
click at [206, 288] on label "No" at bounding box center [211, 289] width 10 height 12
click at [206, 288] on input "No" at bounding box center [209, 286] width 7 height 7
radio input "true"
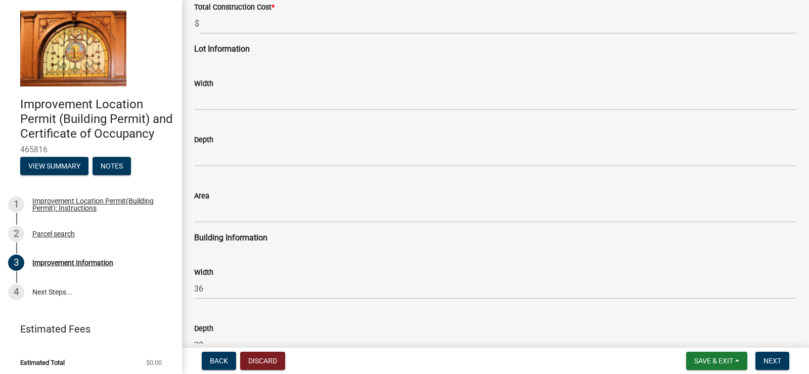
scroll to position [1213, 0]
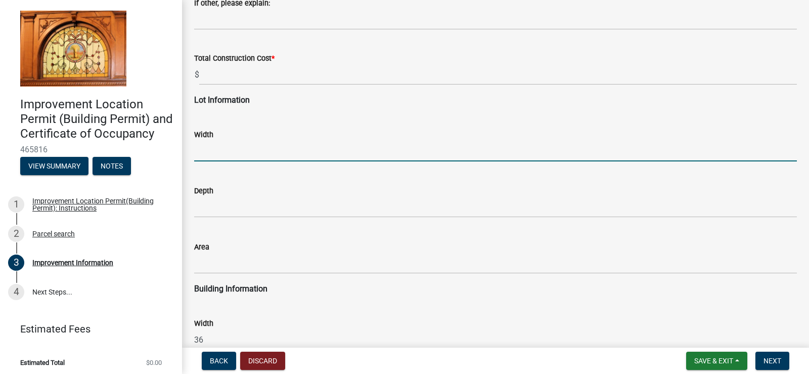
click at [241, 151] on input "text" at bounding box center [495, 151] width 603 height 21
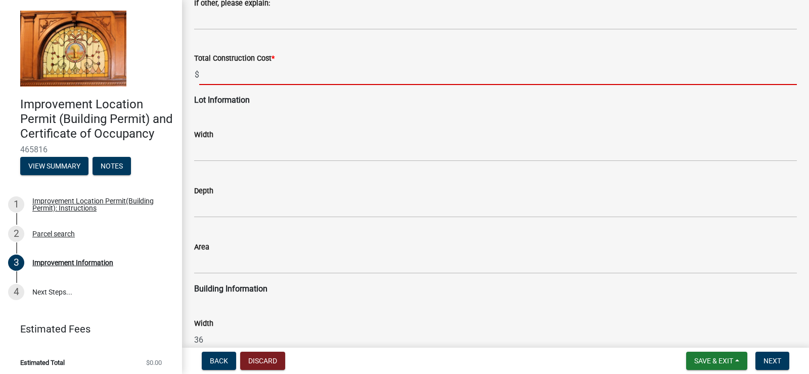
click at [216, 75] on input "text" at bounding box center [498, 74] width 598 height 21
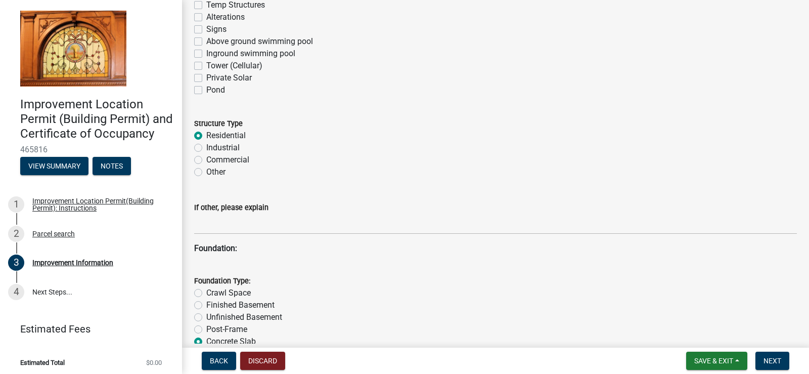
scroll to position [808, 0]
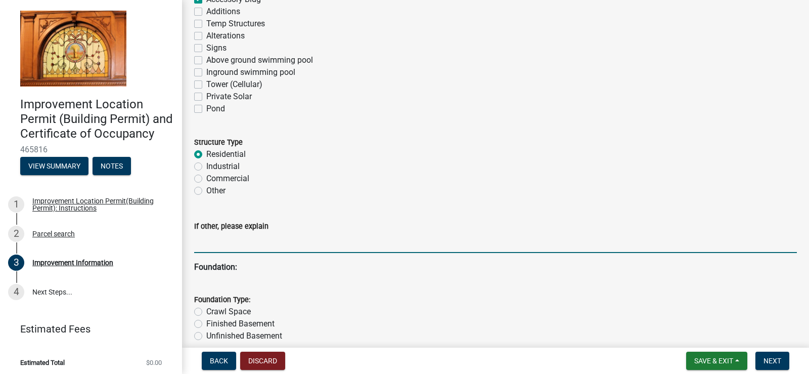
click at [232, 244] on input "If other, please explain" at bounding box center [495, 242] width 603 height 21
click at [249, 245] on input "If other, please explain" at bounding box center [495, 242] width 603 height 21
type input "P"
click at [204, 243] on input "[PERSON_NAME] structure Pole Barn 36 X 28" at bounding box center [495, 242] width 603 height 21
click at [346, 243] on input "Steel structure Pole Barn 36 X 28" at bounding box center [495, 242] width 603 height 21
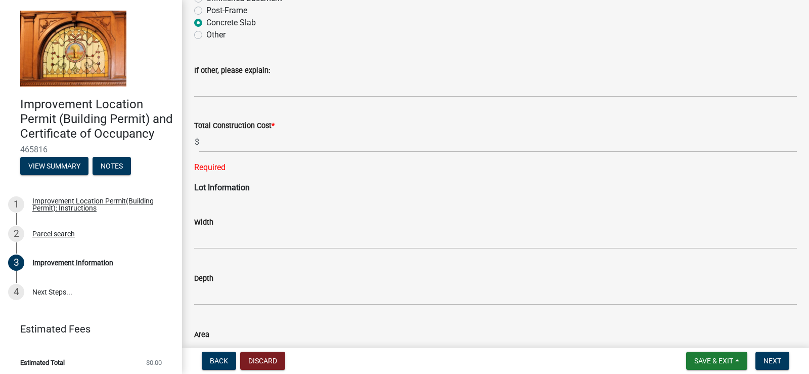
scroll to position [1078, 0]
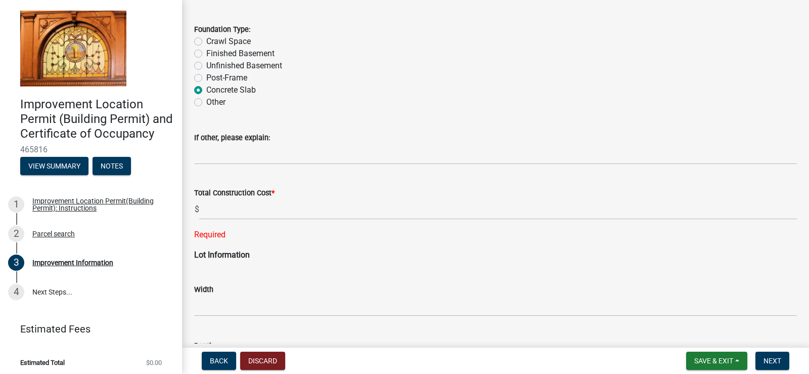
type input "Steel structure Pole Barn 36 X 28 - personal use ( workshop)"
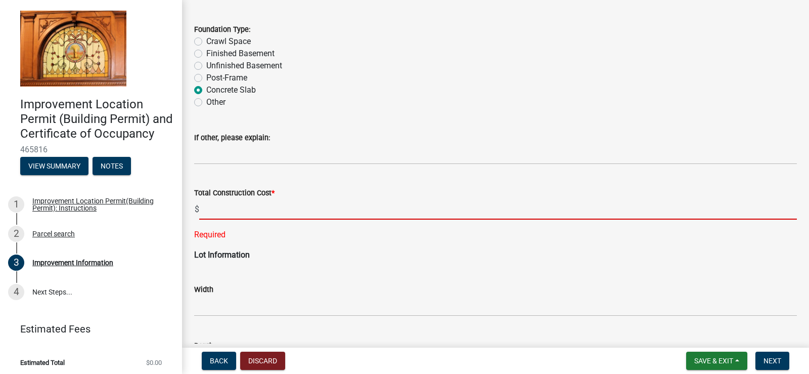
click at [205, 210] on input "text" at bounding box center [498, 209] width 598 height 21
click at [208, 210] on input "text" at bounding box center [498, 209] width 598 height 21
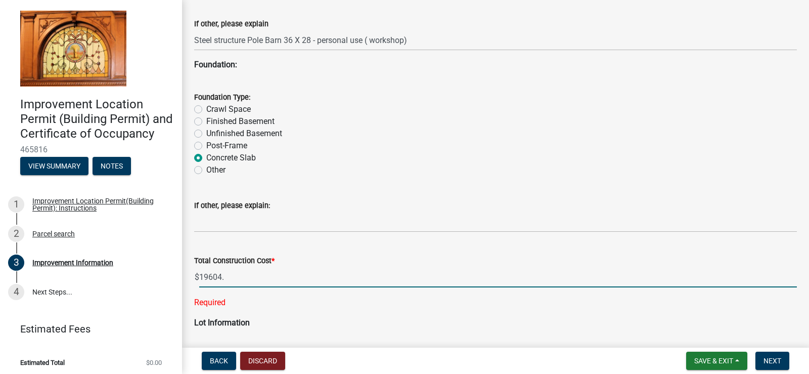
scroll to position [943, 0]
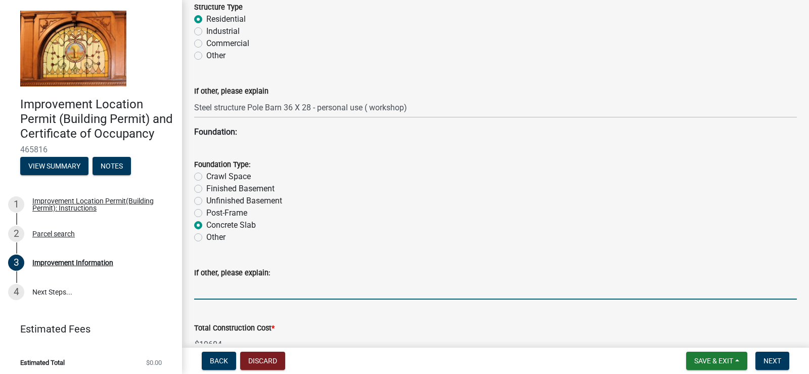
type input "19604"
drag, startPoint x: 206, startPoint y: 290, endPoint x: 300, endPoint y: 267, distance: 96.9
click at [207, 290] on input "If other, please explain:" at bounding box center [495, 289] width 603 height 21
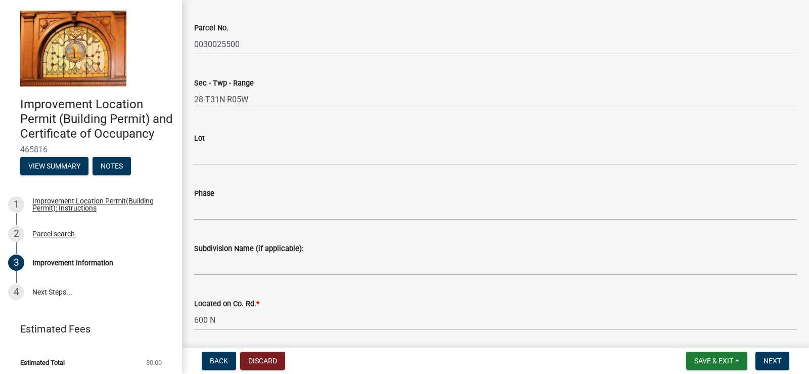
scroll to position [135, 0]
